Goal: Task Accomplishment & Management: Manage account settings

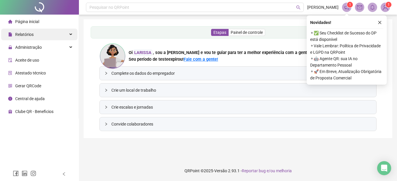
click at [37, 33] on div "Relatórios" at bounding box center [39, 35] width 76 height 12
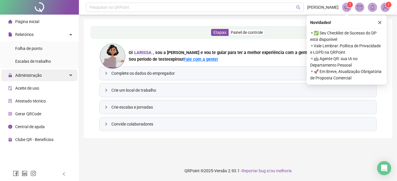
click at [41, 73] on span "Administração" at bounding box center [28, 75] width 27 height 5
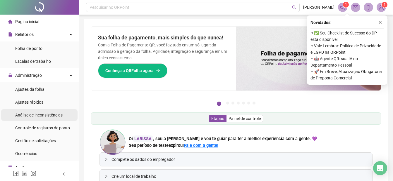
click at [33, 117] on span "Análise de inconsistências" at bounding box center [38, 115] width 47 height 5
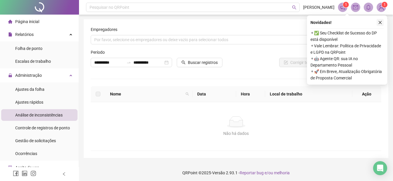
click at [379, 23] on icon "close" at bounding box center [380, 22] width 4 height 4
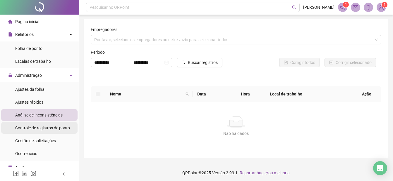
click at [29, 132] on div "Controle de registros de ponto" at bounding box center [42, 128] width 55 height 12
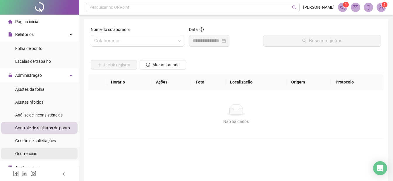
drag, startPoint x: 36, startPoint y: 136, endPoint x: 31, endPoint y: 152, distance: 17.0
click at [35, 139] on div "Gestão de solicitações" at bounding box center [35, 141] width 41 height 12
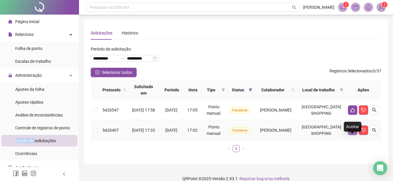
click at [353, 133] on icon "like" at bounding box center [352, 130] width 5 height 5
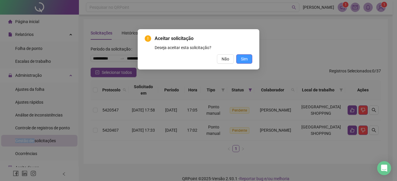
click at [242, 63] on button "Sim" at bounding box center [244, 58] width 16 height 9
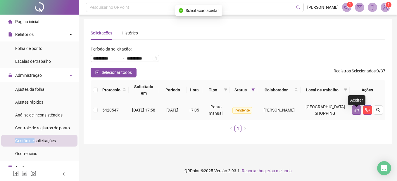
click at [359, 114] on button "button" at bounding box center [356, 110] width 9 height 9
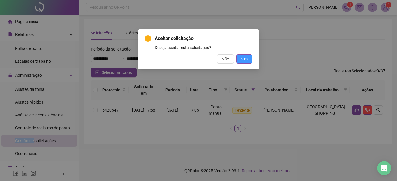
click at [239, 59] on button "Sim" at bounding box center [244, 58] width 16 height 9
